Goal: Find specific page/section: Find specific page/section

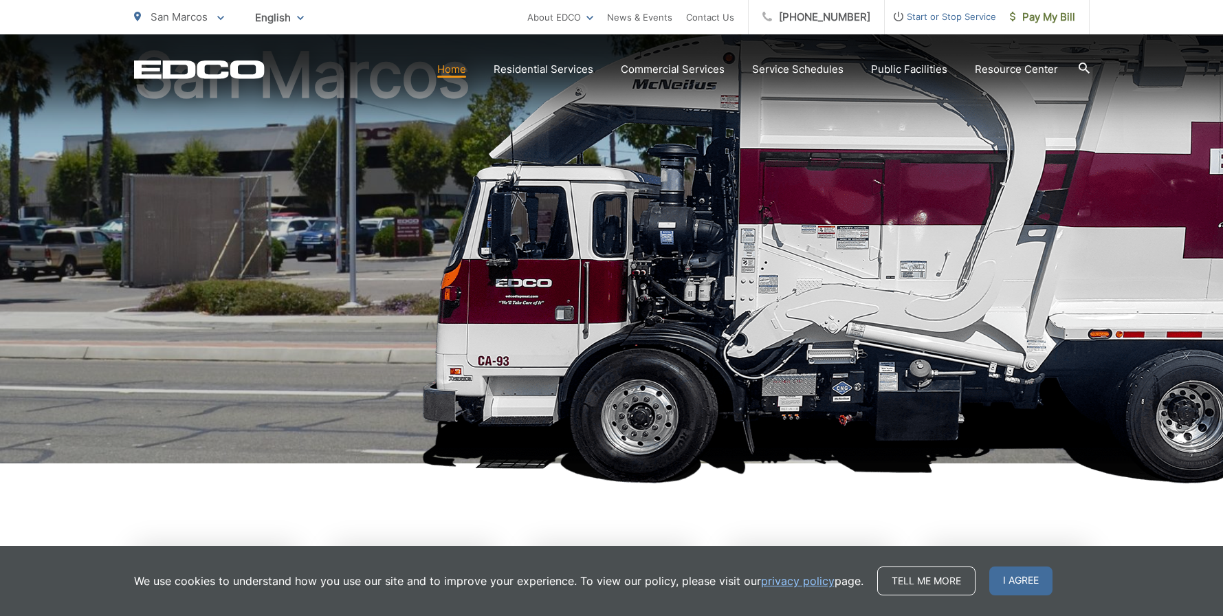
scroll to position [157, 0]
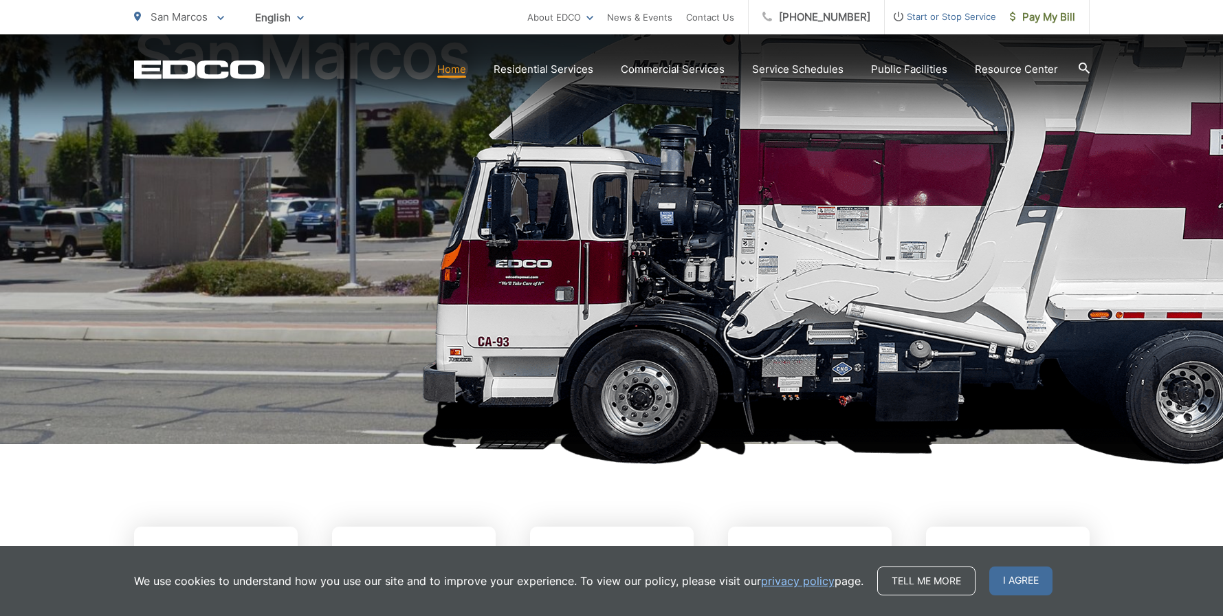
click at [786, 480] on picture at bounding box center [611, 217] width 1223 height 536
click at [1028, 577] on span "I agree" at bounding box center [1020, 580] width 63 height 29
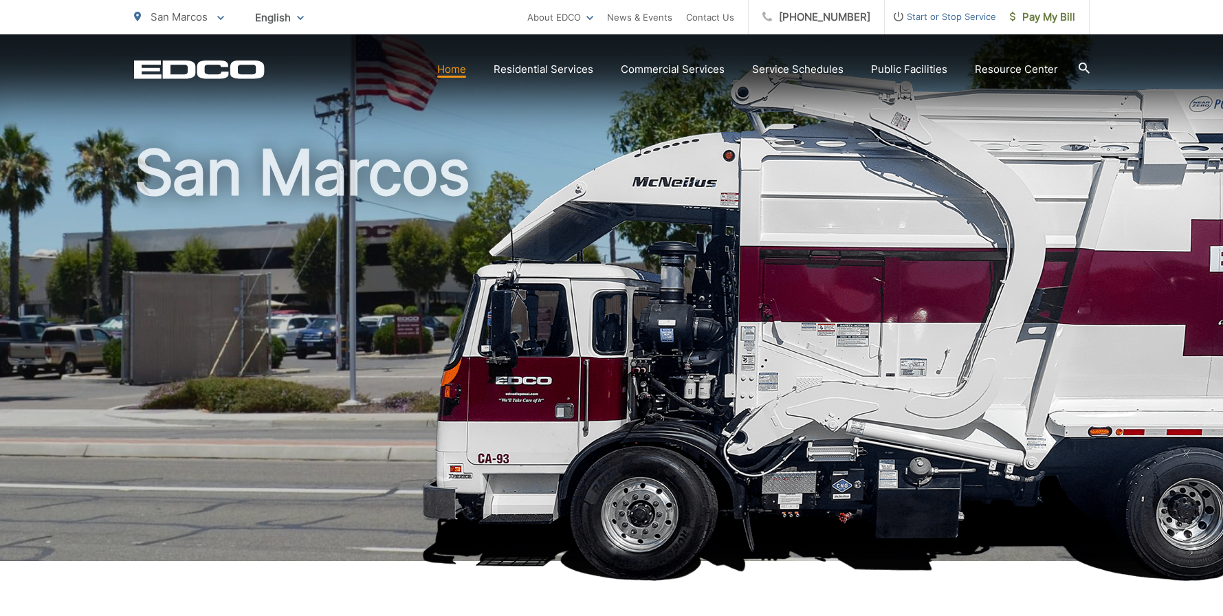
scroll to position [0, 0]
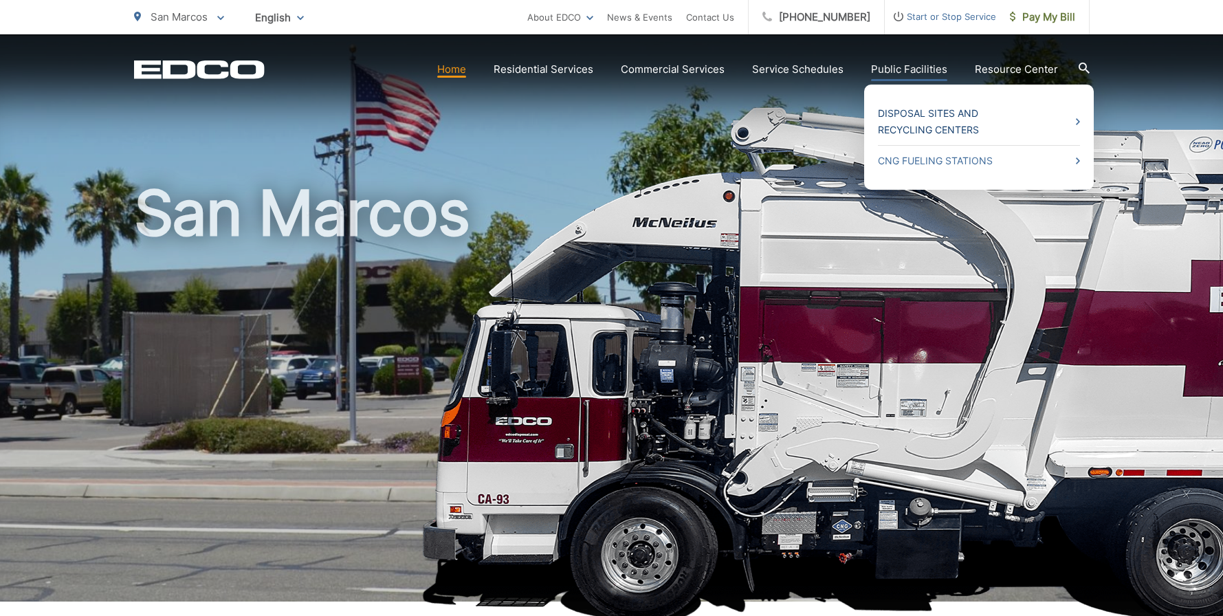
click at [903, 122] on link "Disposal Sites and Recycling Centers" at bounding box center [979, 121] width 202 height 33
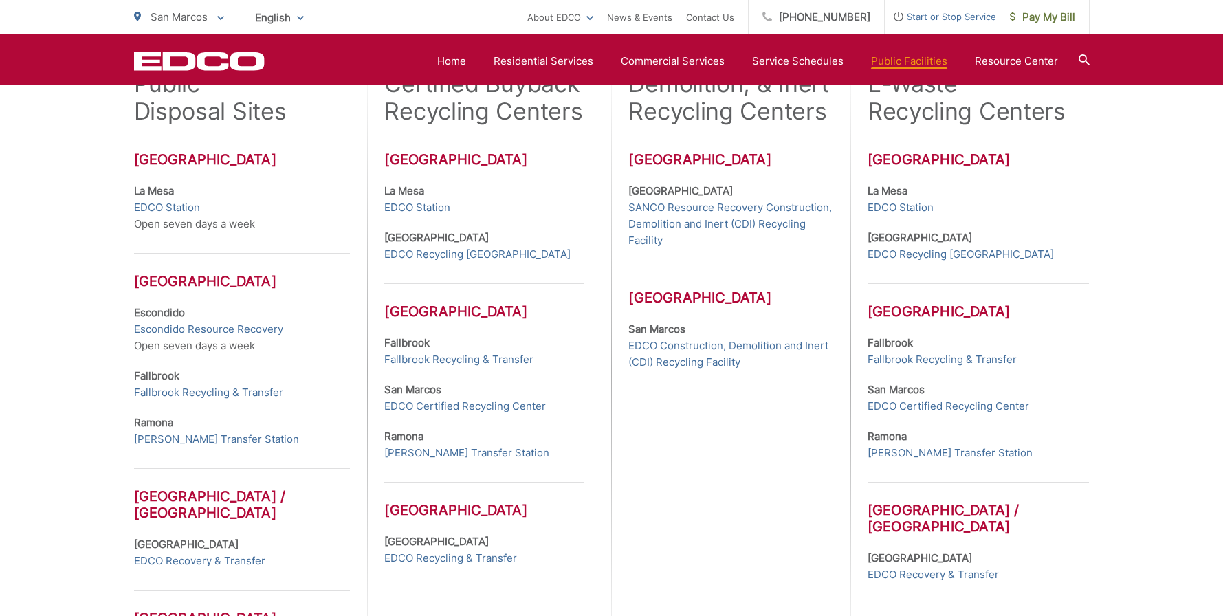
scroll to position [456, 0]
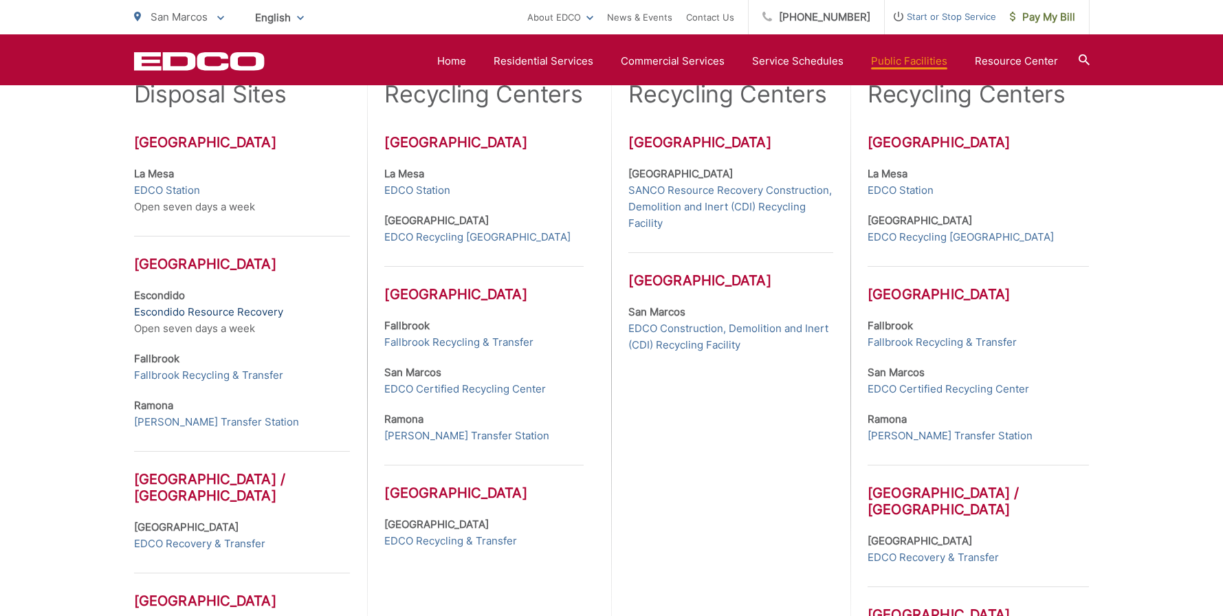
click at [179, 311] on link "Escondido Resource Recovery" at bounding box center [208, 312] width 149 height 16
